Goal: Answer question/provide support

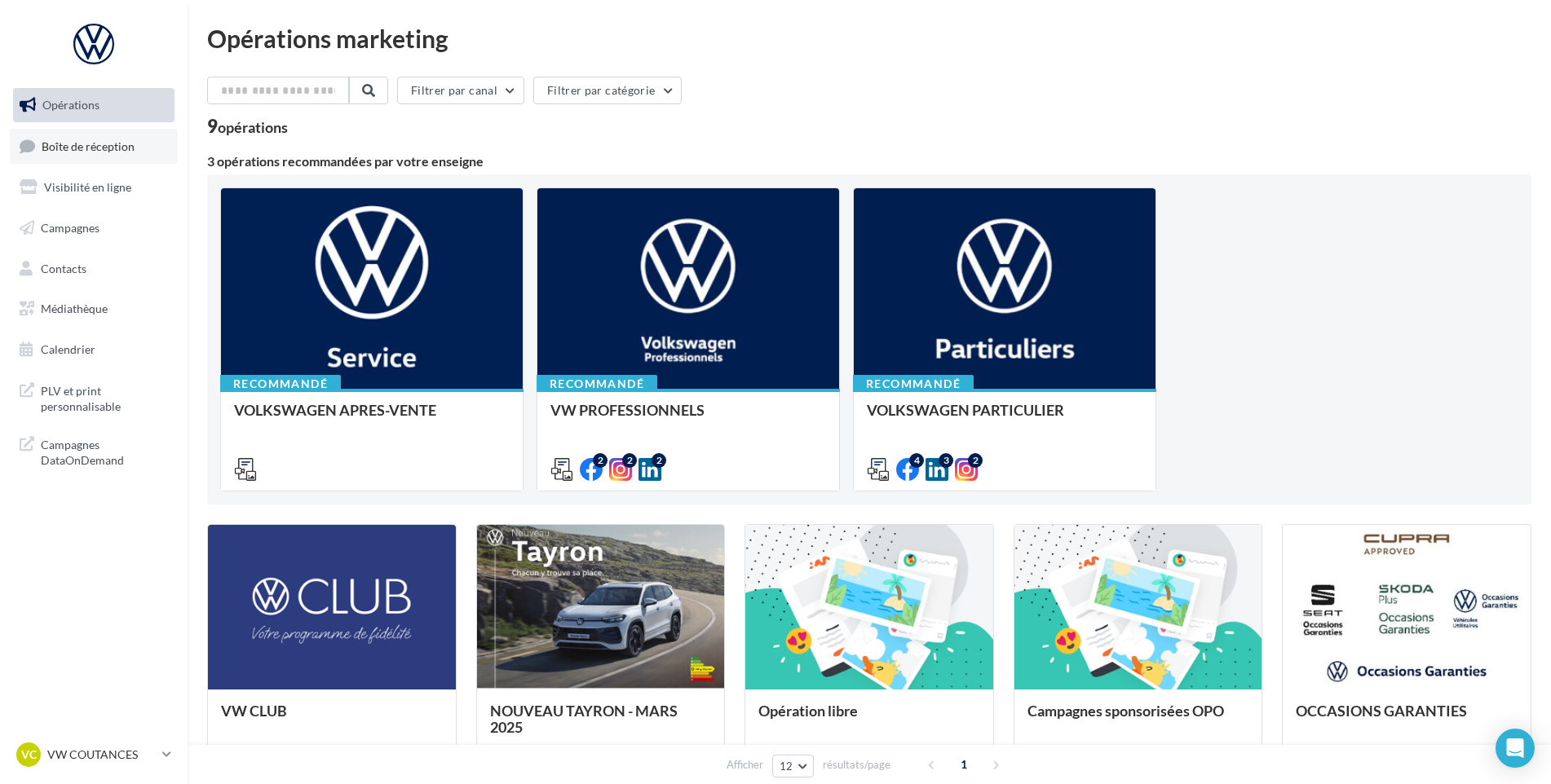
click at [139, 143] on link "Boîte de réception" at bounding box center [94, 146] width 168 height 35
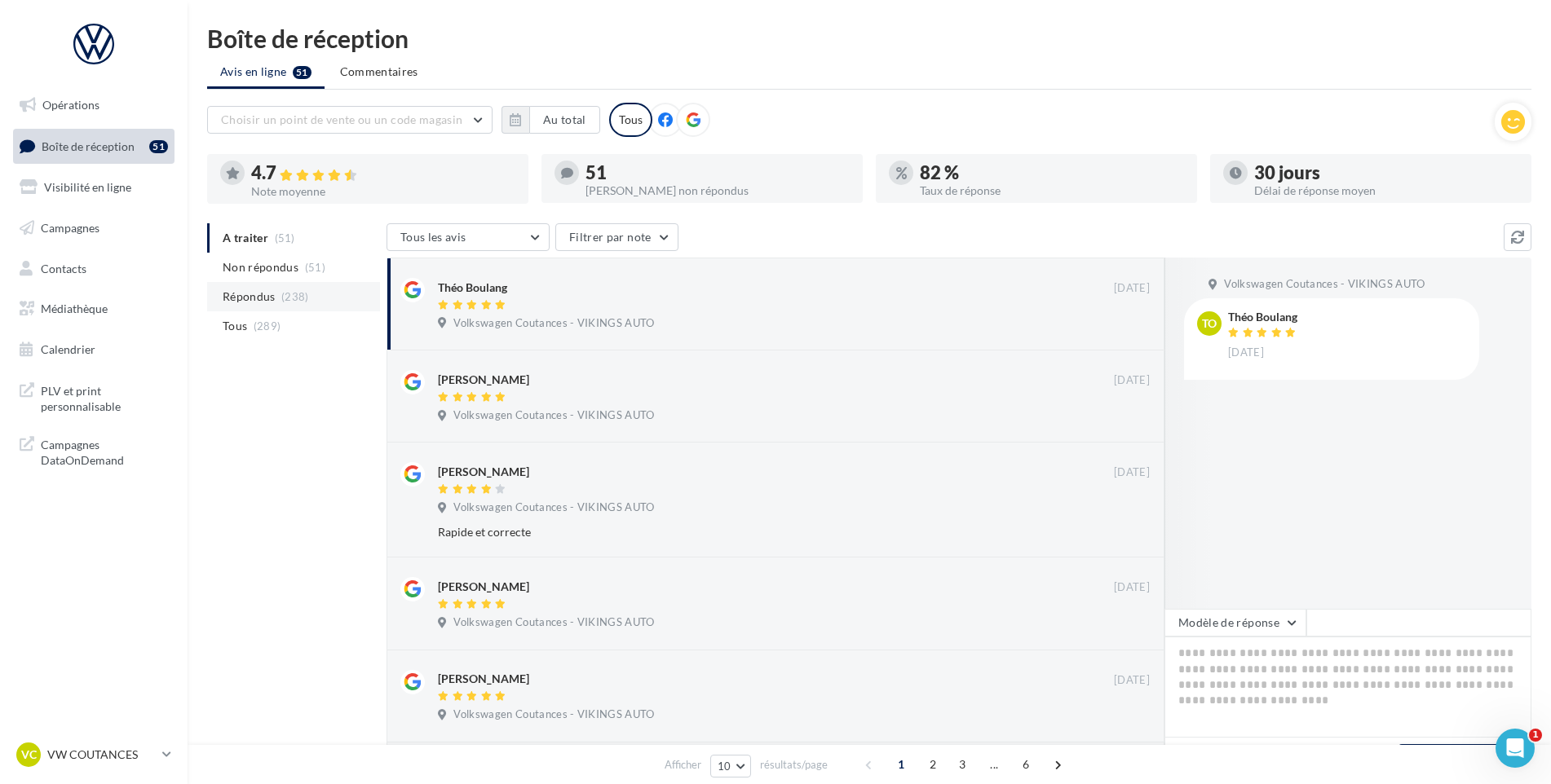
click at [275, 299] on span "Répondus" at bounding box center [250, 297] width 53 height 17
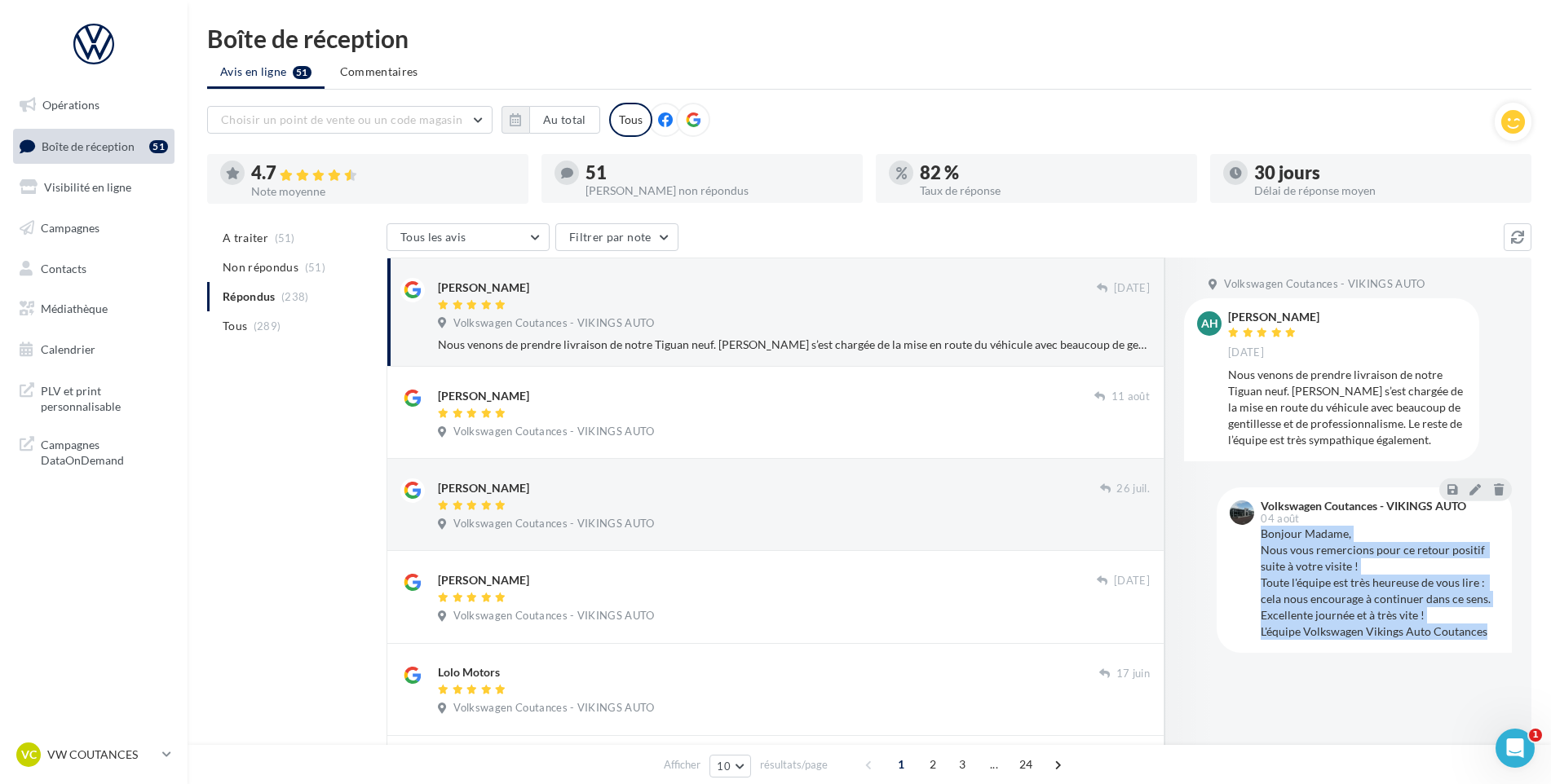
drag, startPoint x: 1489, startPoint y: 633, endPoint x: 1263, endPoint y: 534, distance: 246.7
click at [1263, 534] on div "Bonjour Madame, Nous vous remercions pour ce retour positif suite à votre visit…" at bounding box center [1379, 583] width 238 height 114
copy div "Bonjour Madame, Nous vous remercions pour ce retour positif suite à votre visit…"
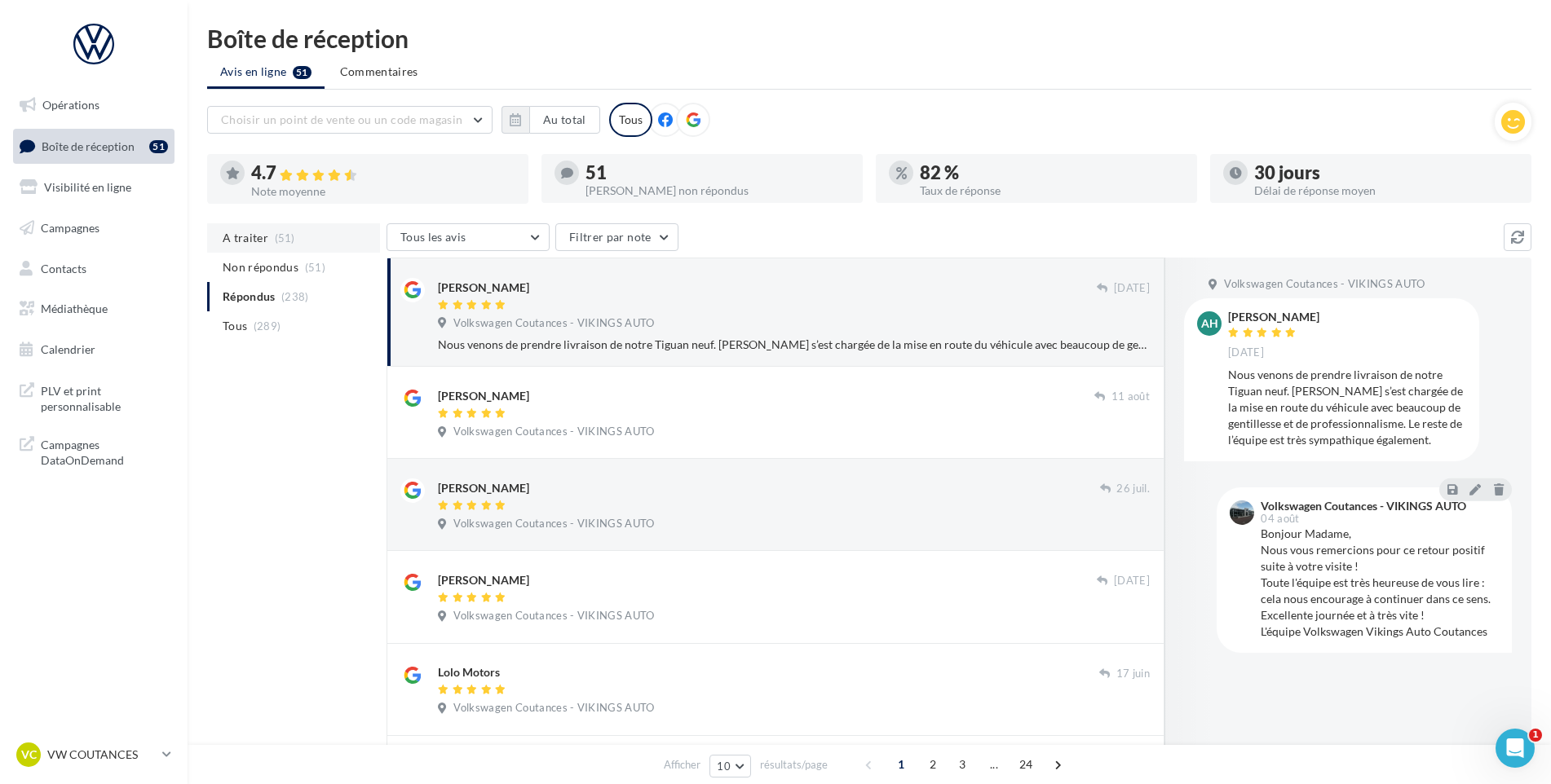
click at [272, 246] on li "A traiter (51)" at bounding box center [293, 238] width 173 height 29
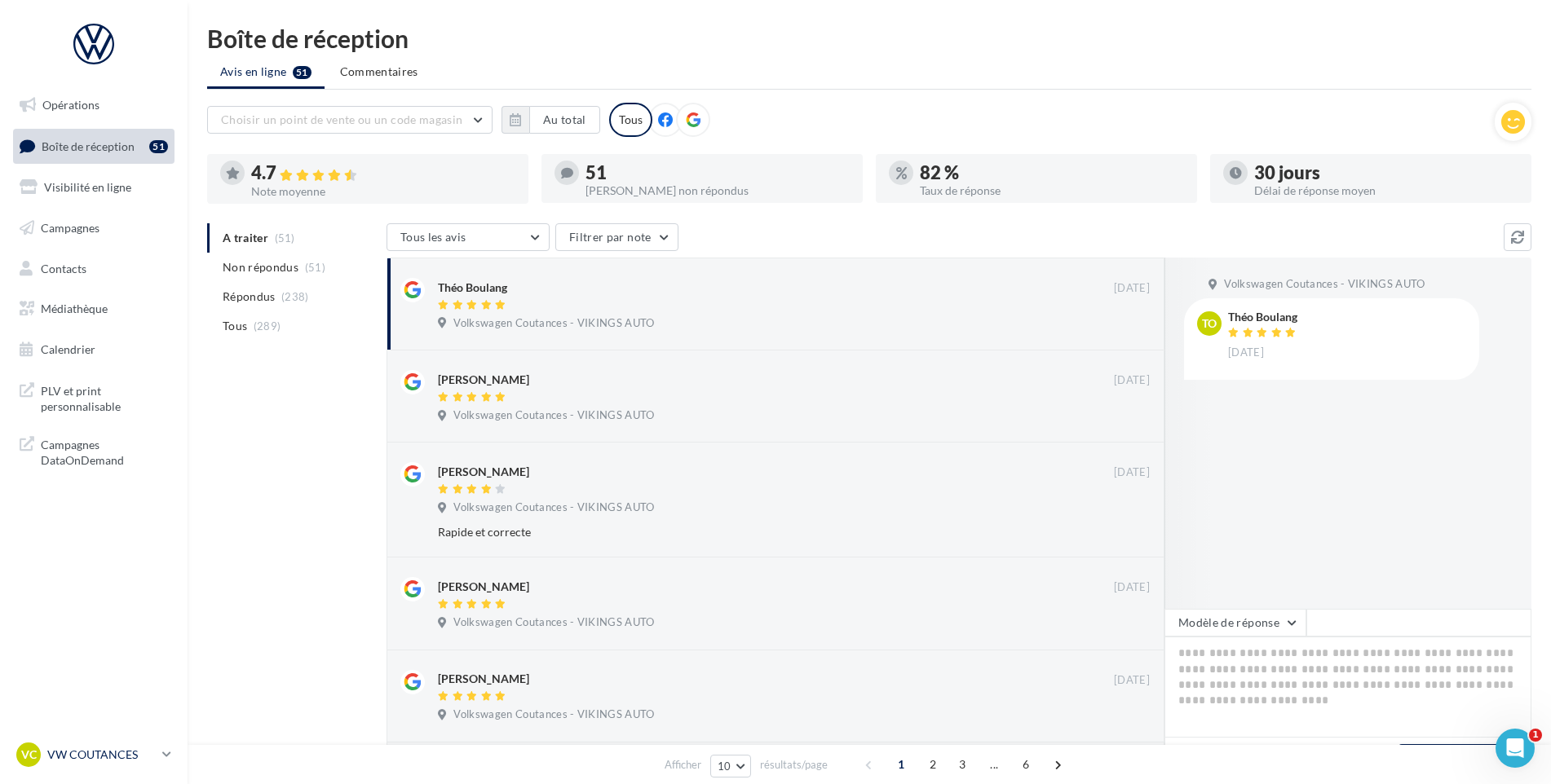
click at [126, 768] on link "VC VW COUTANCES vw-cou-vau" at bounding box center [94, 754] width 162 height 31
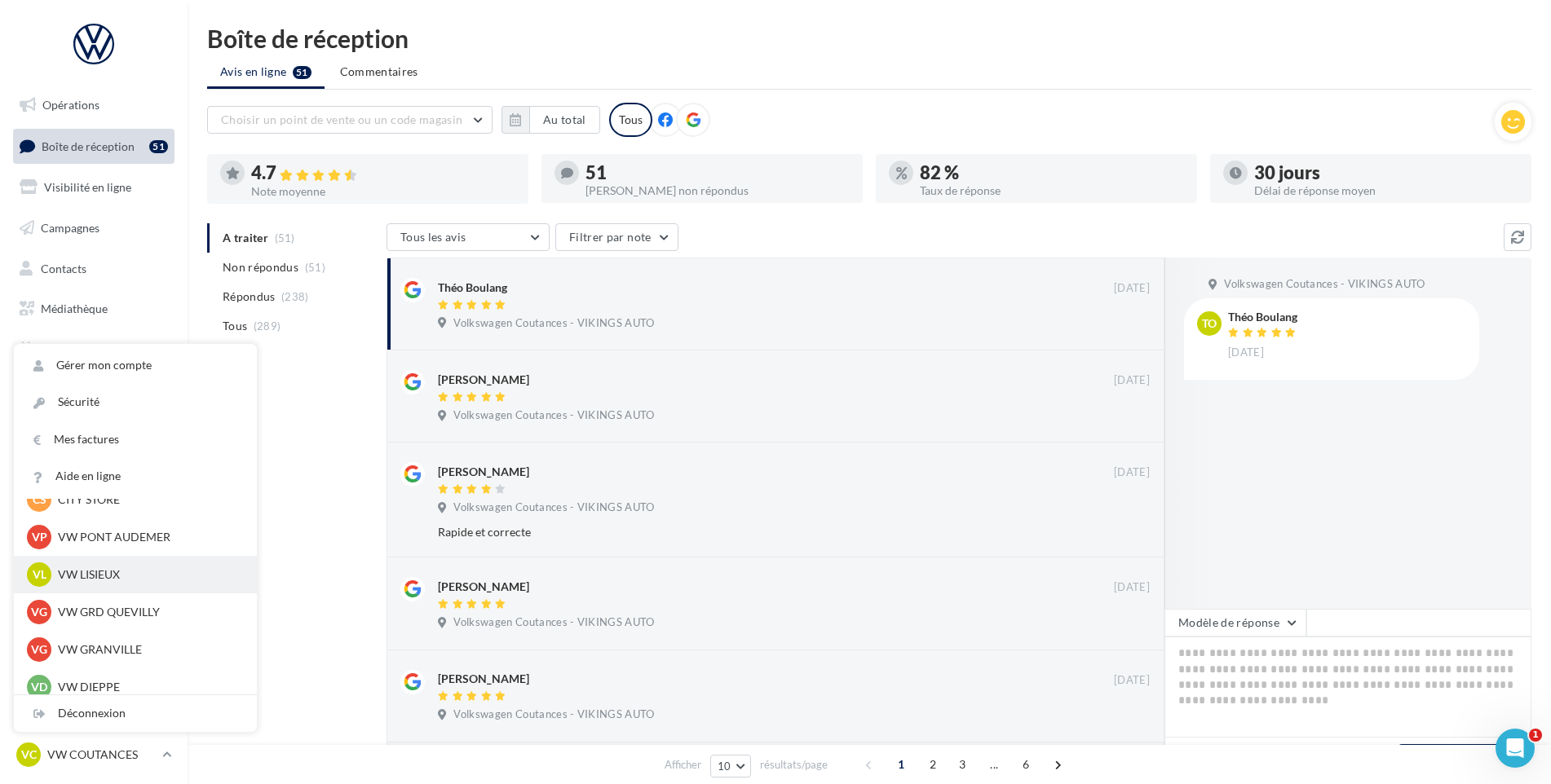
scroll to position [408, 0]
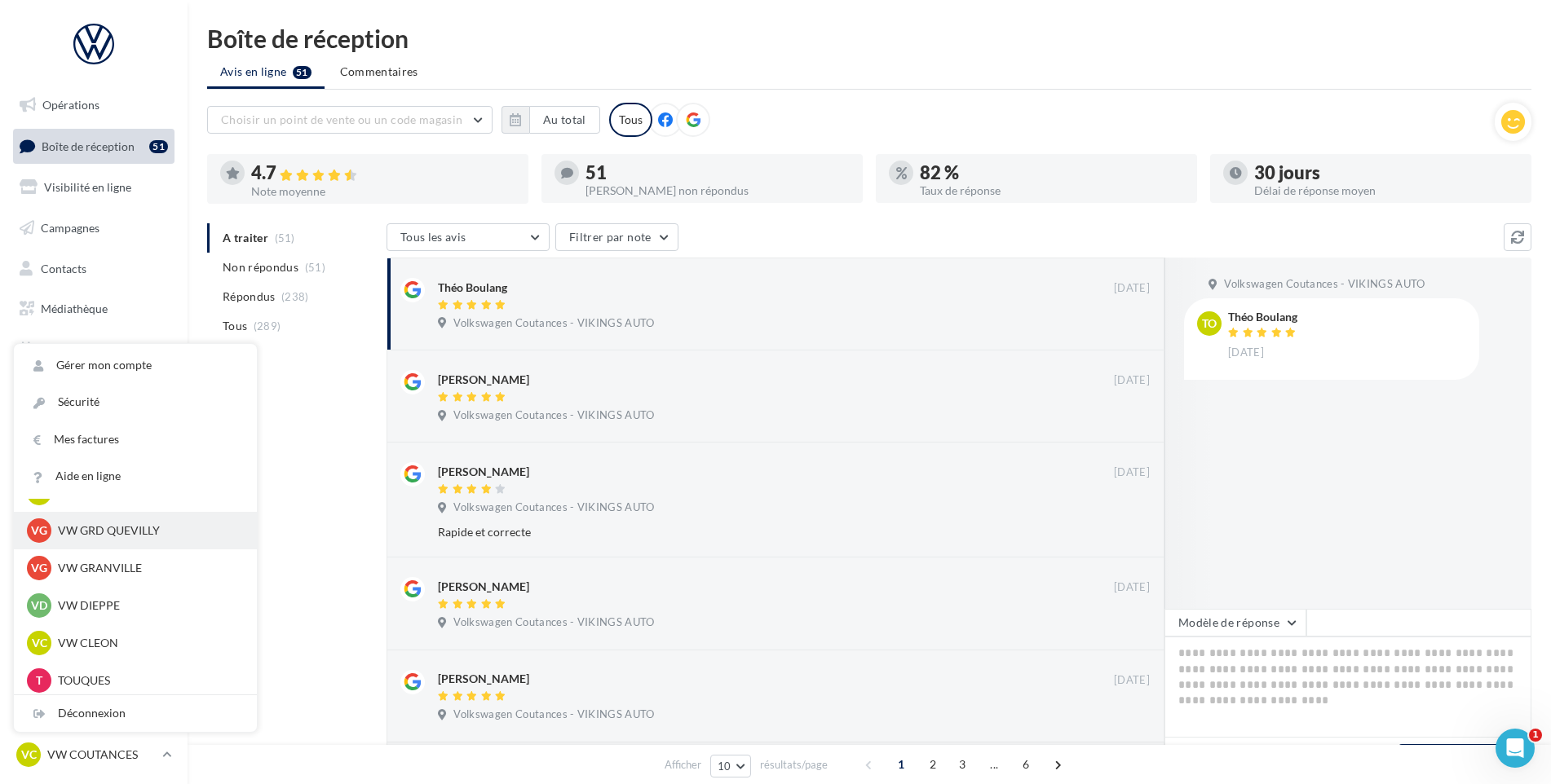
click at [145, 533] on p "VW GRD QUEVILLY" at bounding box center [148, 531] width 179 height 17
